Goal: Information Seeking & Learning: Learn about a topic

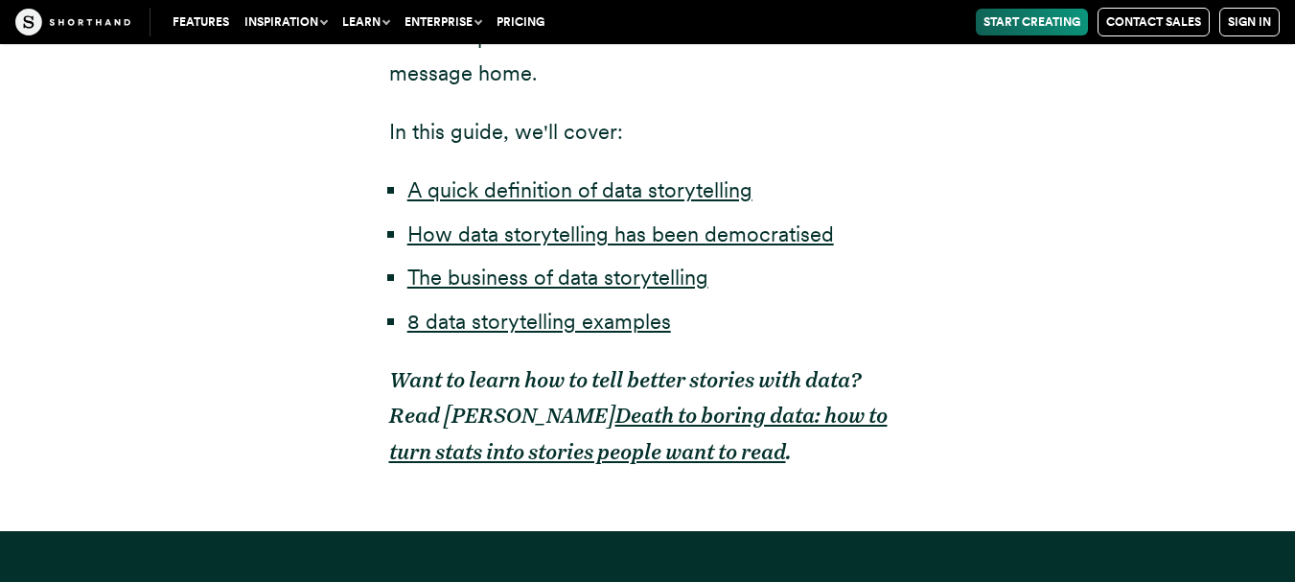
scroll to position [1298, 0]
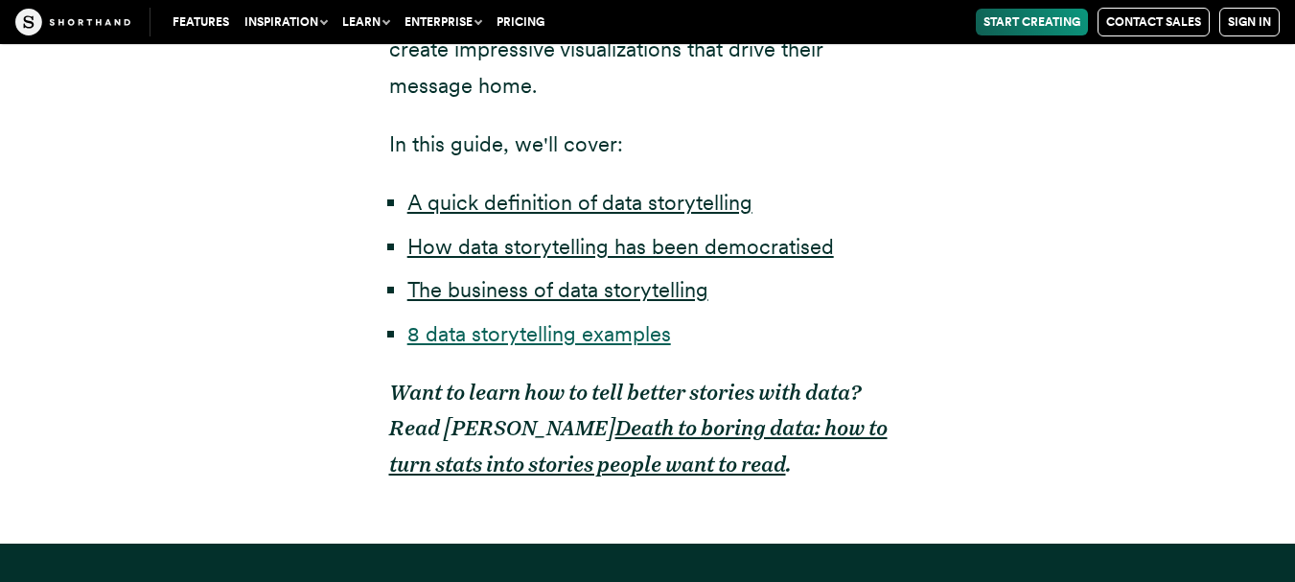
click at [547, 338] on link "8 data storytelling examples" at bounding box center [539, 333] width 264 height 25
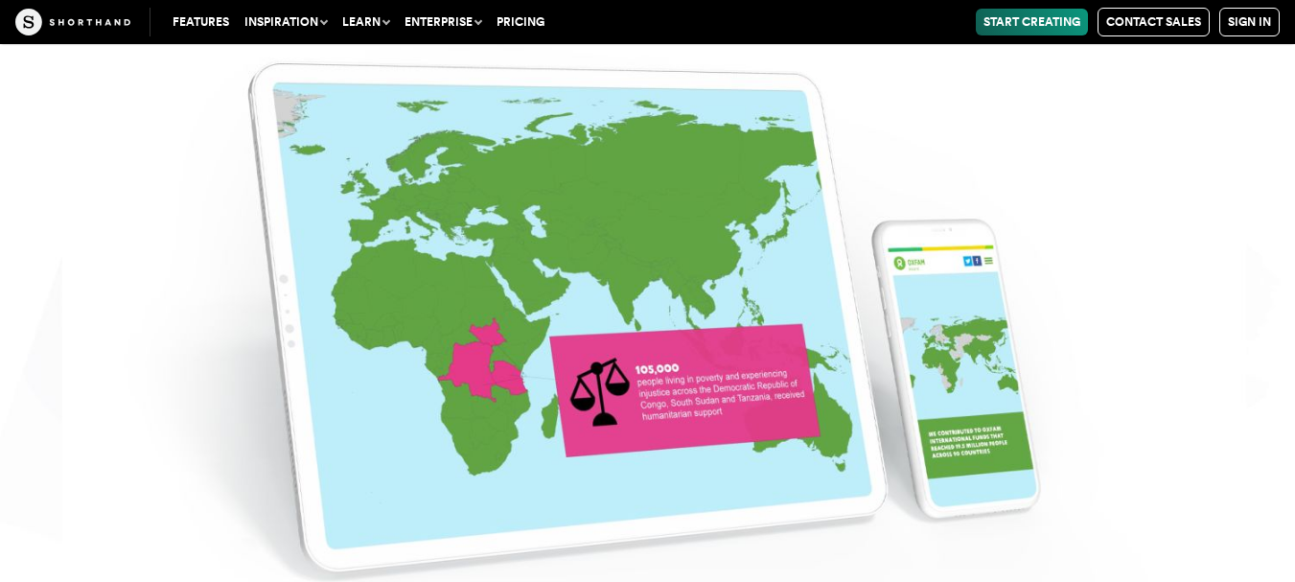
scroll to position [9713, 0]
click at [850, 206] on img at bounding box center [647, 291] width 1295 height 582
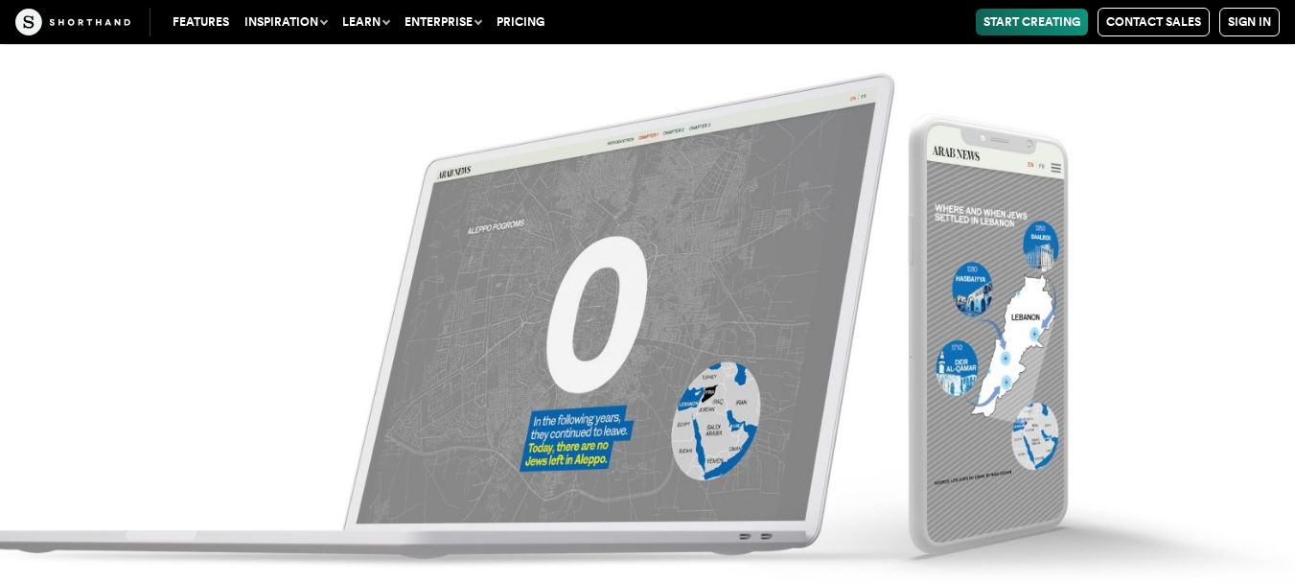
scroll to position [11624, 0]
click at [808, 259] on img at bounding box center [647, 291] width 1295 height 582
click at [713, 334] on img at bounding box center [647, 291] width 1295 height 582
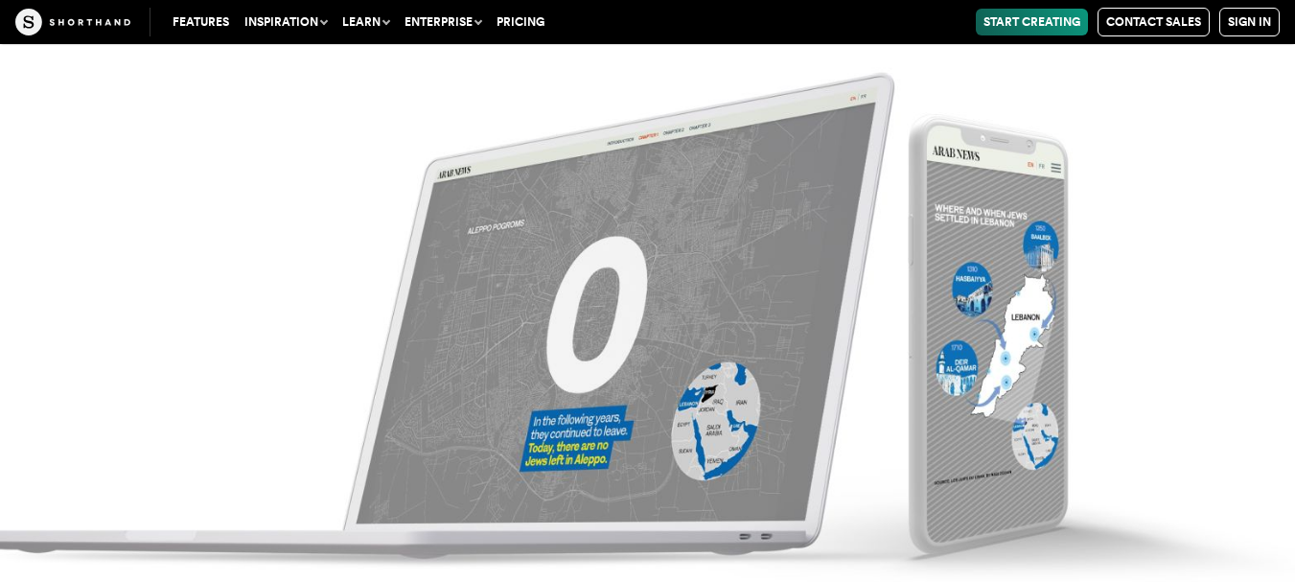
click at [692, 406] on img at bounding box center [647, 291] width 1295 height 582
click at [734, 430] on img at bounding box center [647, 291] width 1295 height 582
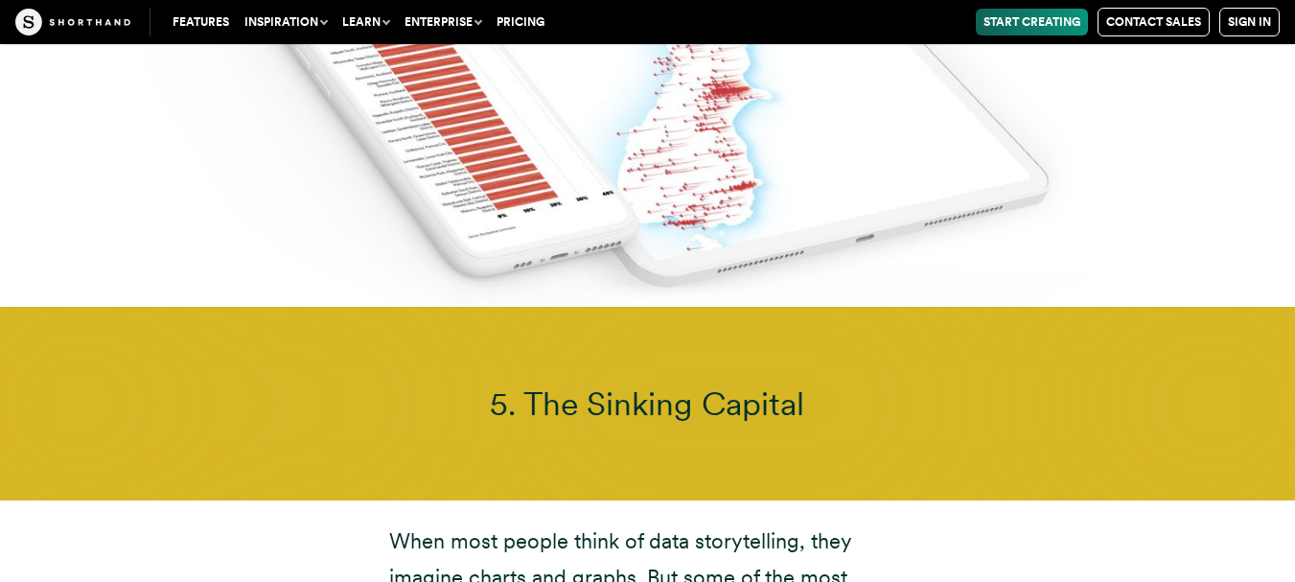
scroll to position [13943, 0]
